Goal: Navigation & Orientation: Find specific page/section

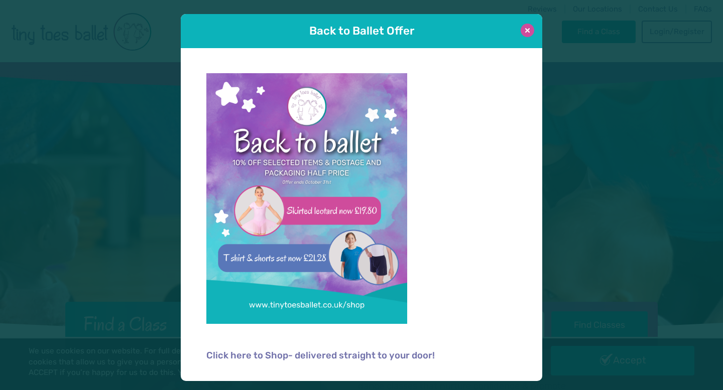
click at [524, 33] on button at bounding box center [527, 31] width 14 height 14
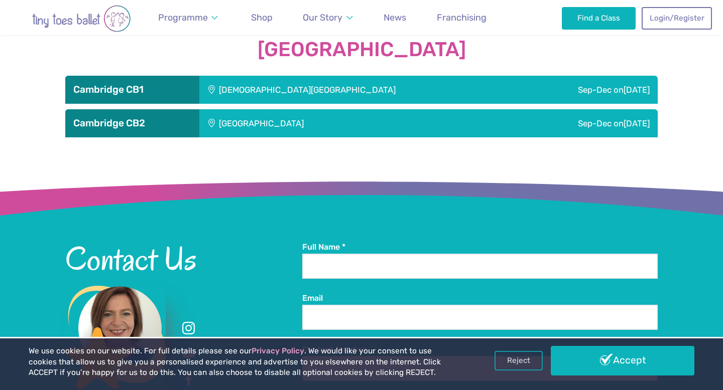
scroll to position [1397, 0]
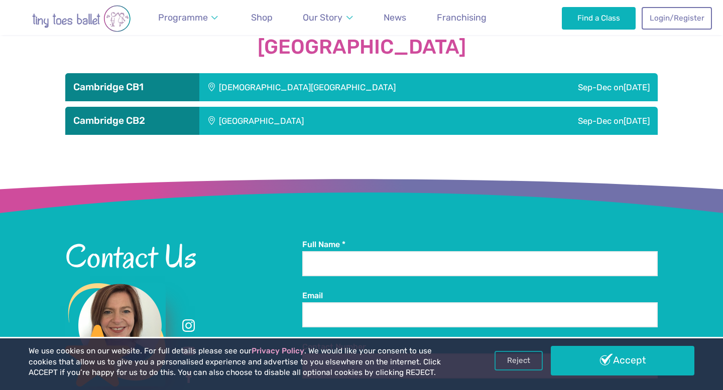
click at [275, 91] on div "St Matthew's Church" at bounding box center [359, 87] width 320 height 28
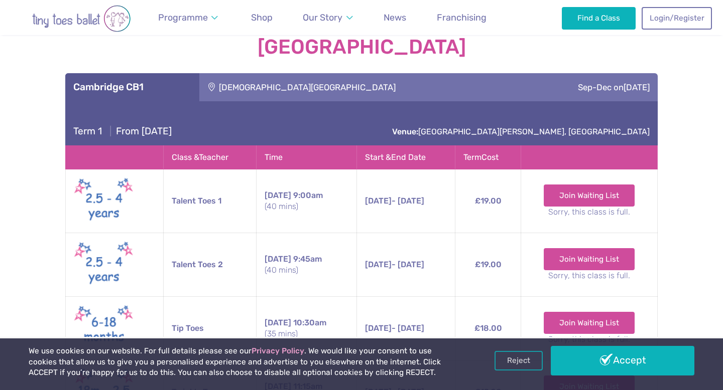
scroll to position [1400, 0]
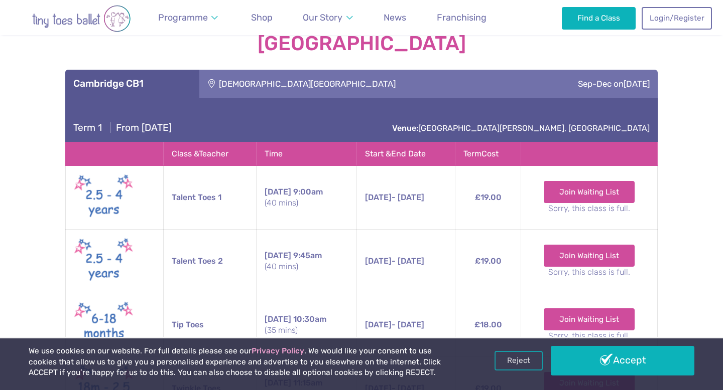
click at [290, 89] on div "St Matthew's Church" at bounding box center [359, 84] width 320 height 28
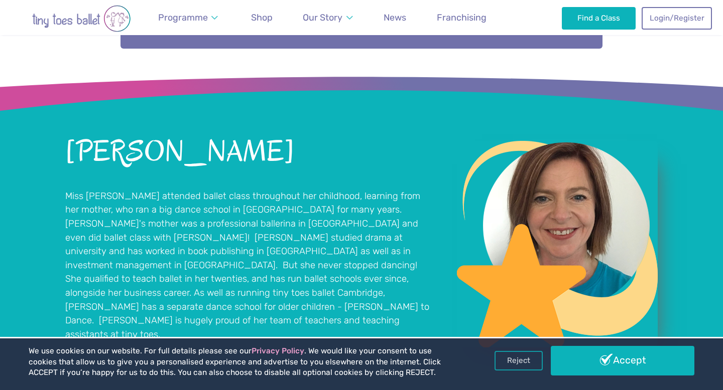
scroll to position [670, 0]
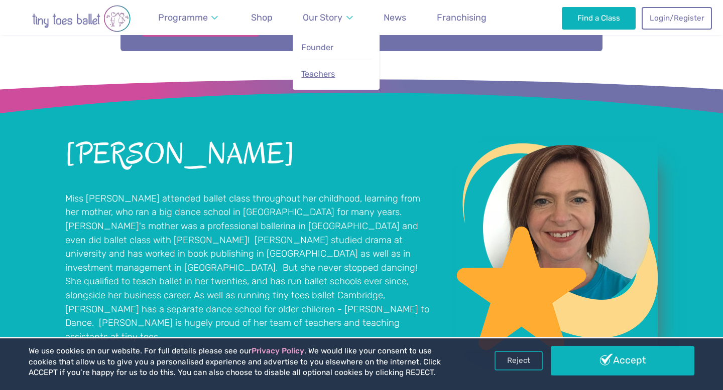
click at [318, 78] on span "Teachers" at bounding box center [318, 74] width 34 height 10
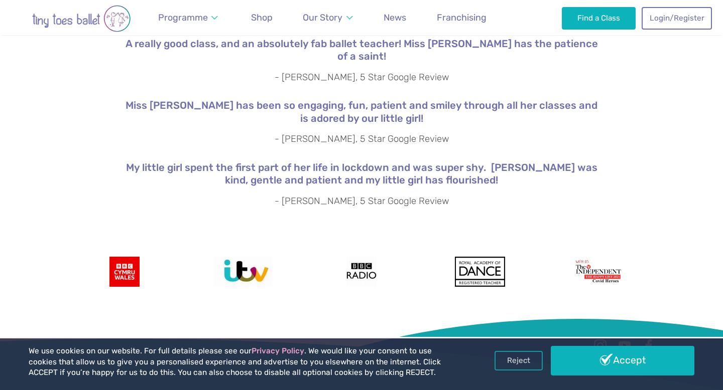
scroll to position [1779, 0]
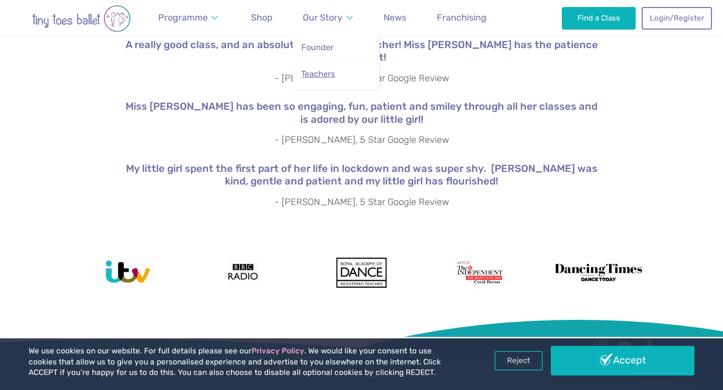
click at [320, 72] on span "Teachers" at bounding box center [318, 74] width 34 height 10
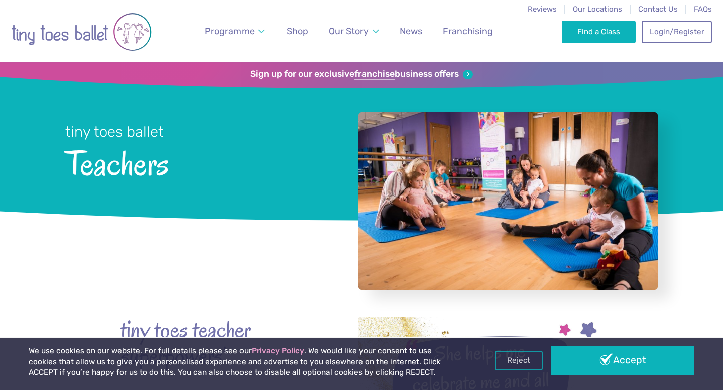
click at [107, 24] on img "Go to home page" at bounding box center [81, 32] width 140 height 51
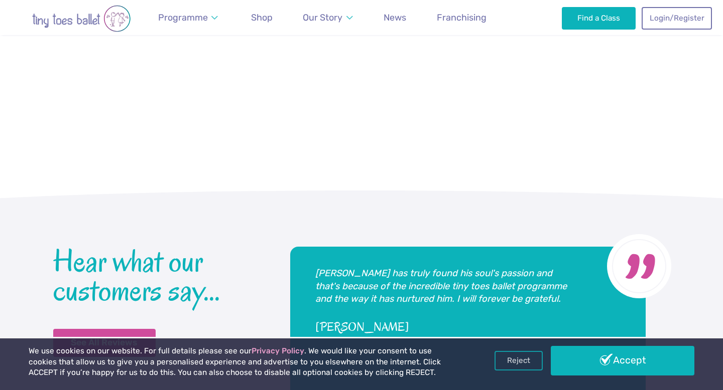
scroll to position [2078, 0]
